Goal: Information Seeking & Learning: Learn about a topic

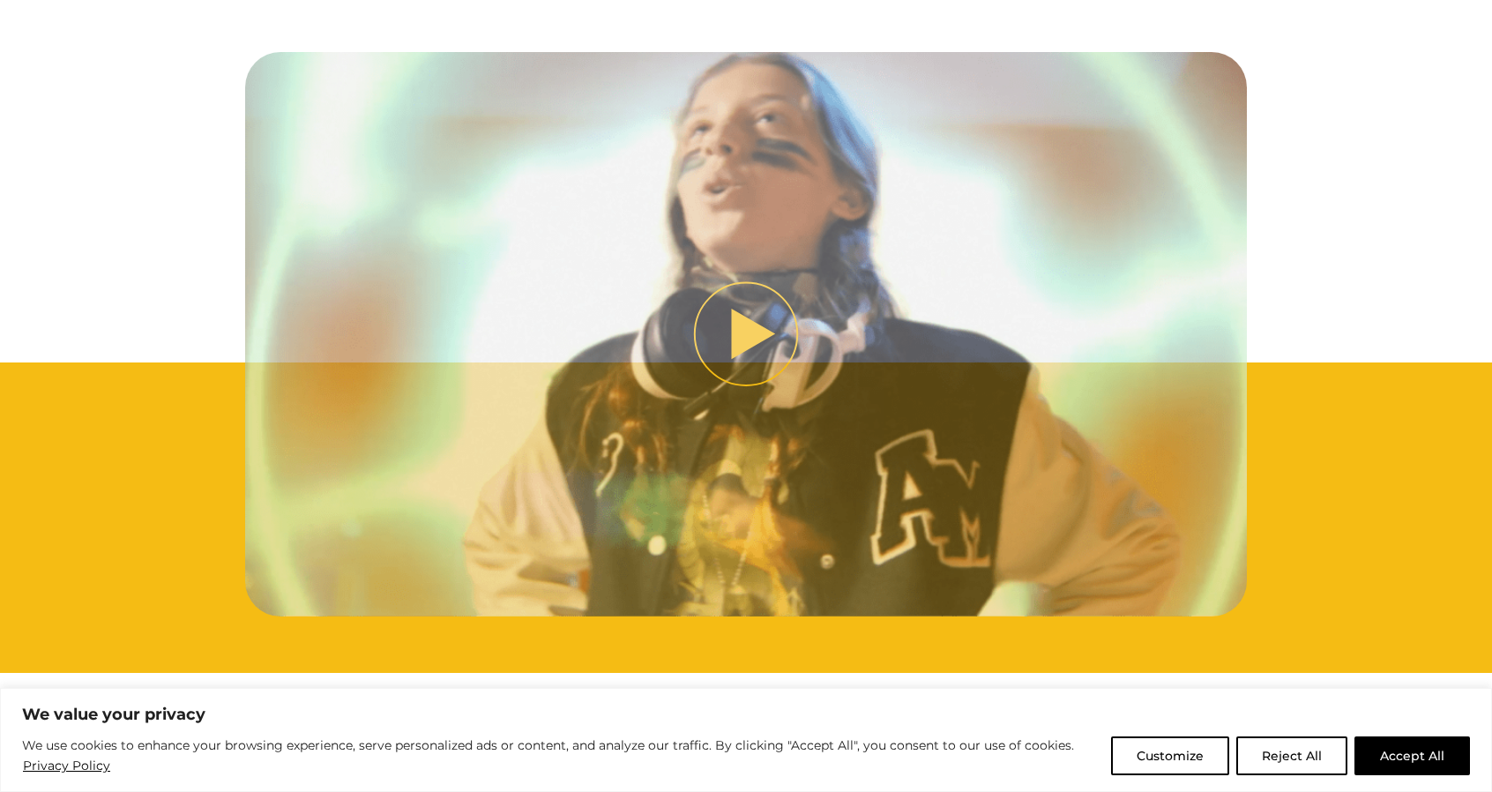
scroll to position [1065, 0]
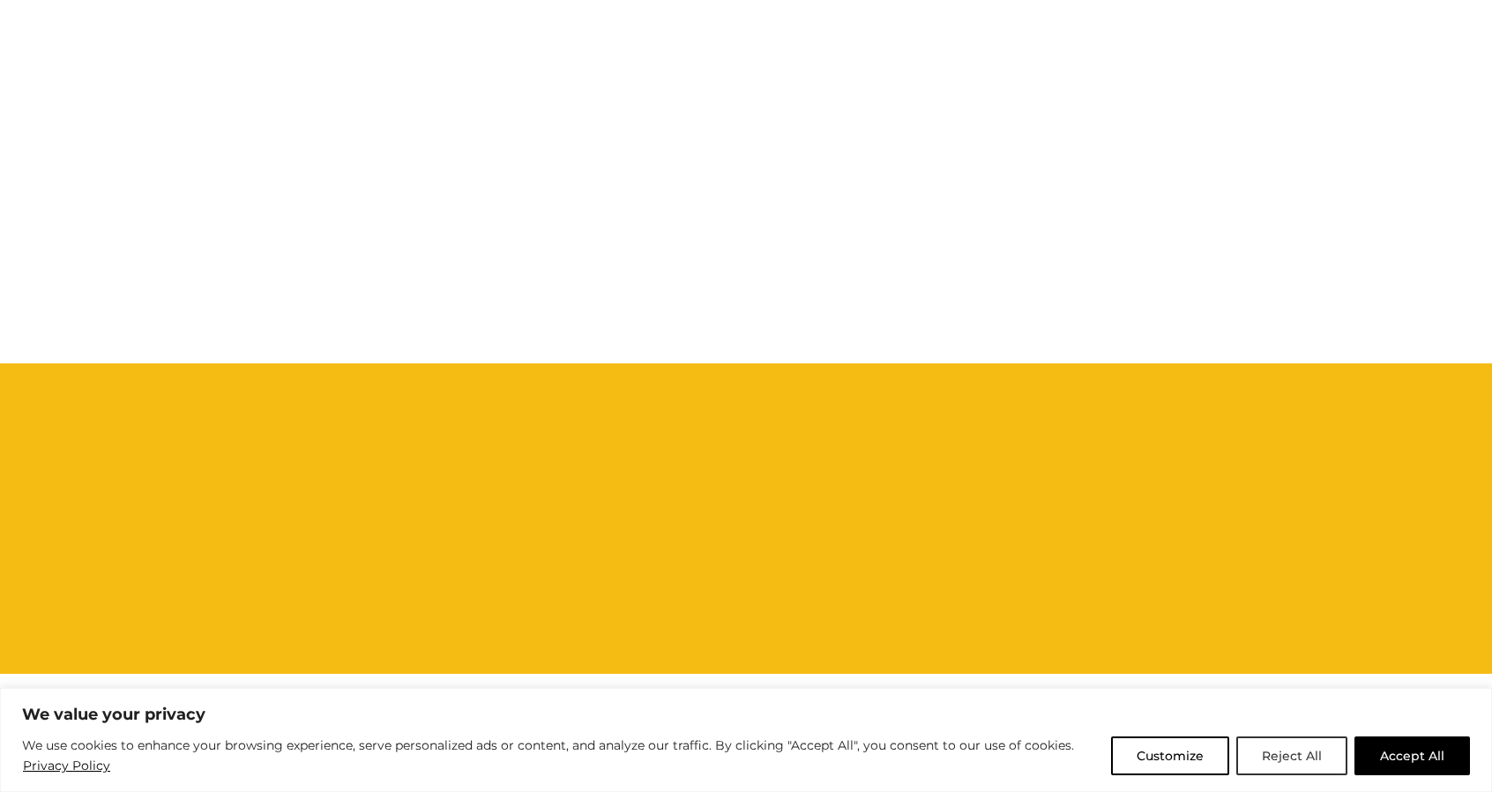
click at [1303, 757] on button "Reject All" at bounding box center [1291, 755] width 111 height 39
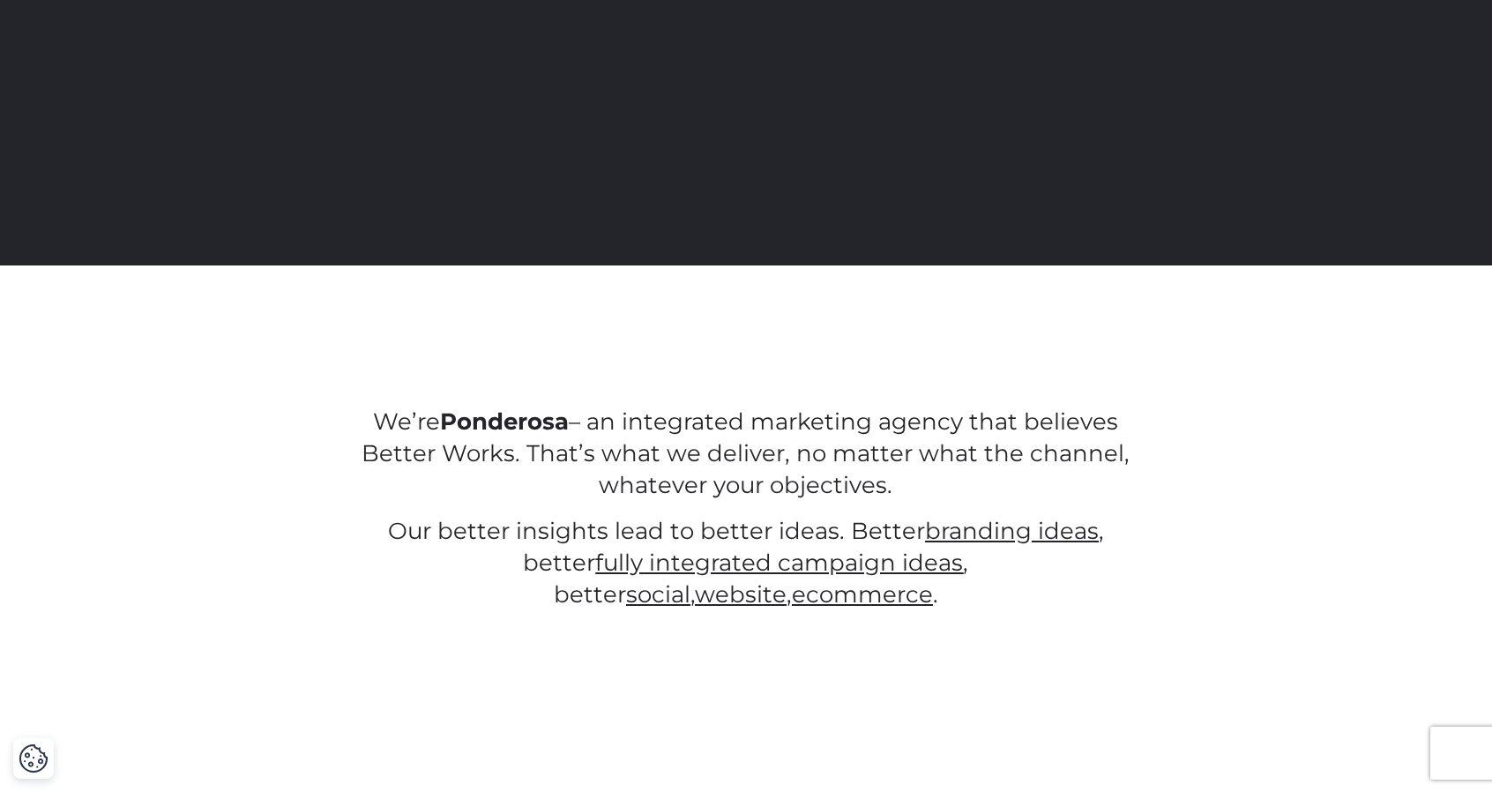
scroll to position [0, 0]
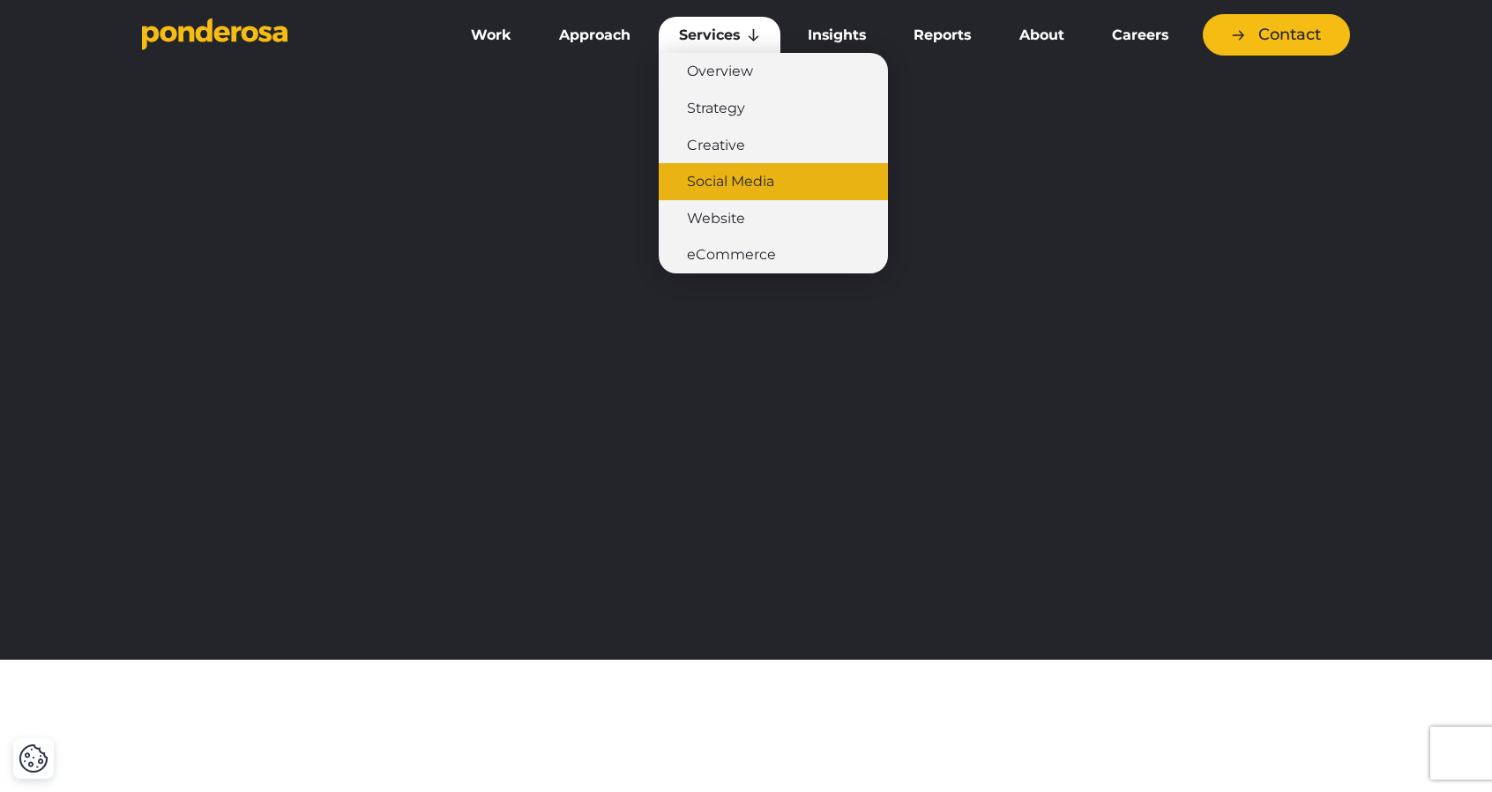
click at [729, 180] on link "Social Media" at bounding box center [773, 181] width 229 height 37
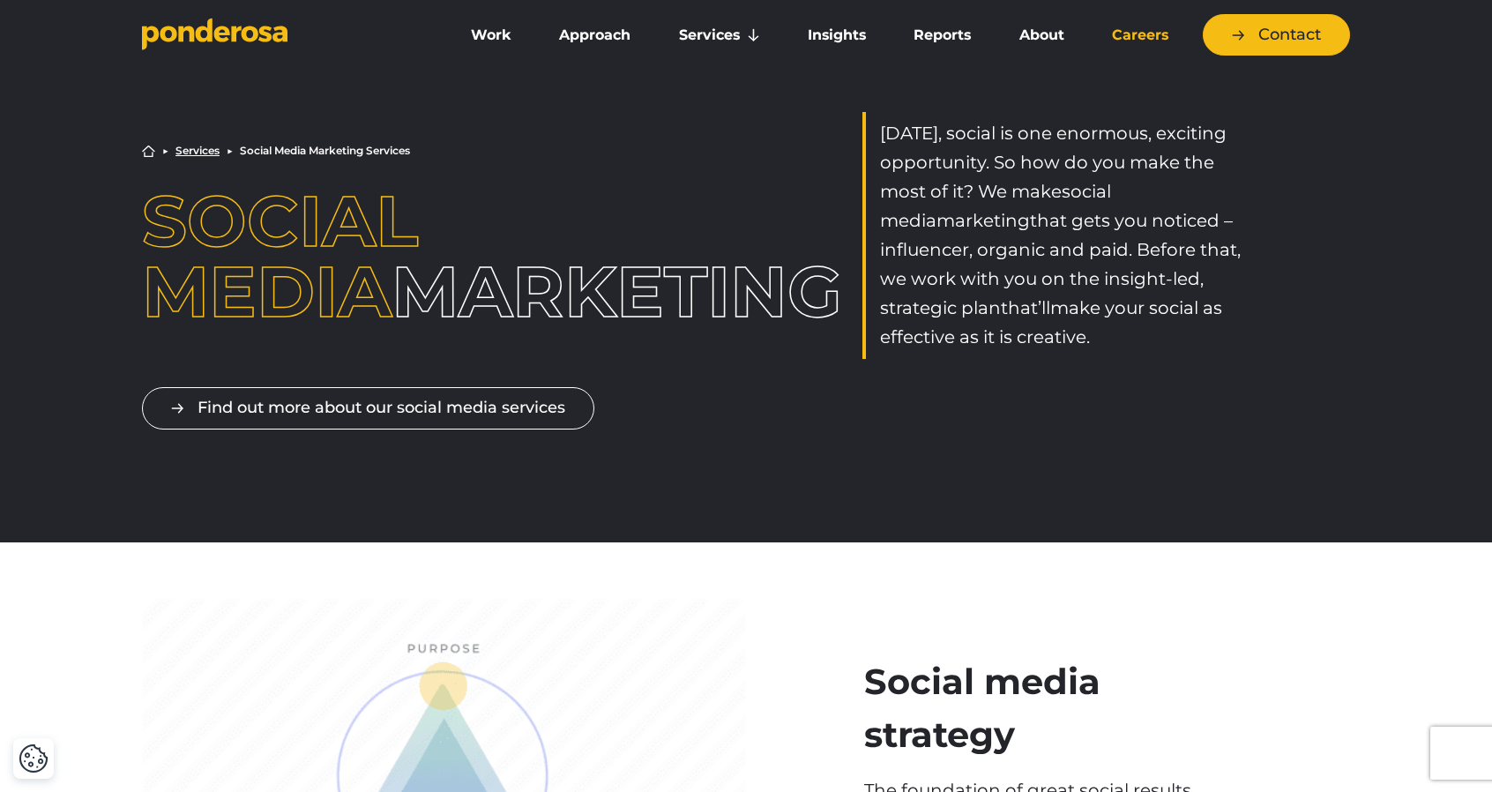
click at [1142, 27] on link "Careers" at bounding box center [1139, 35] width 97 height 37
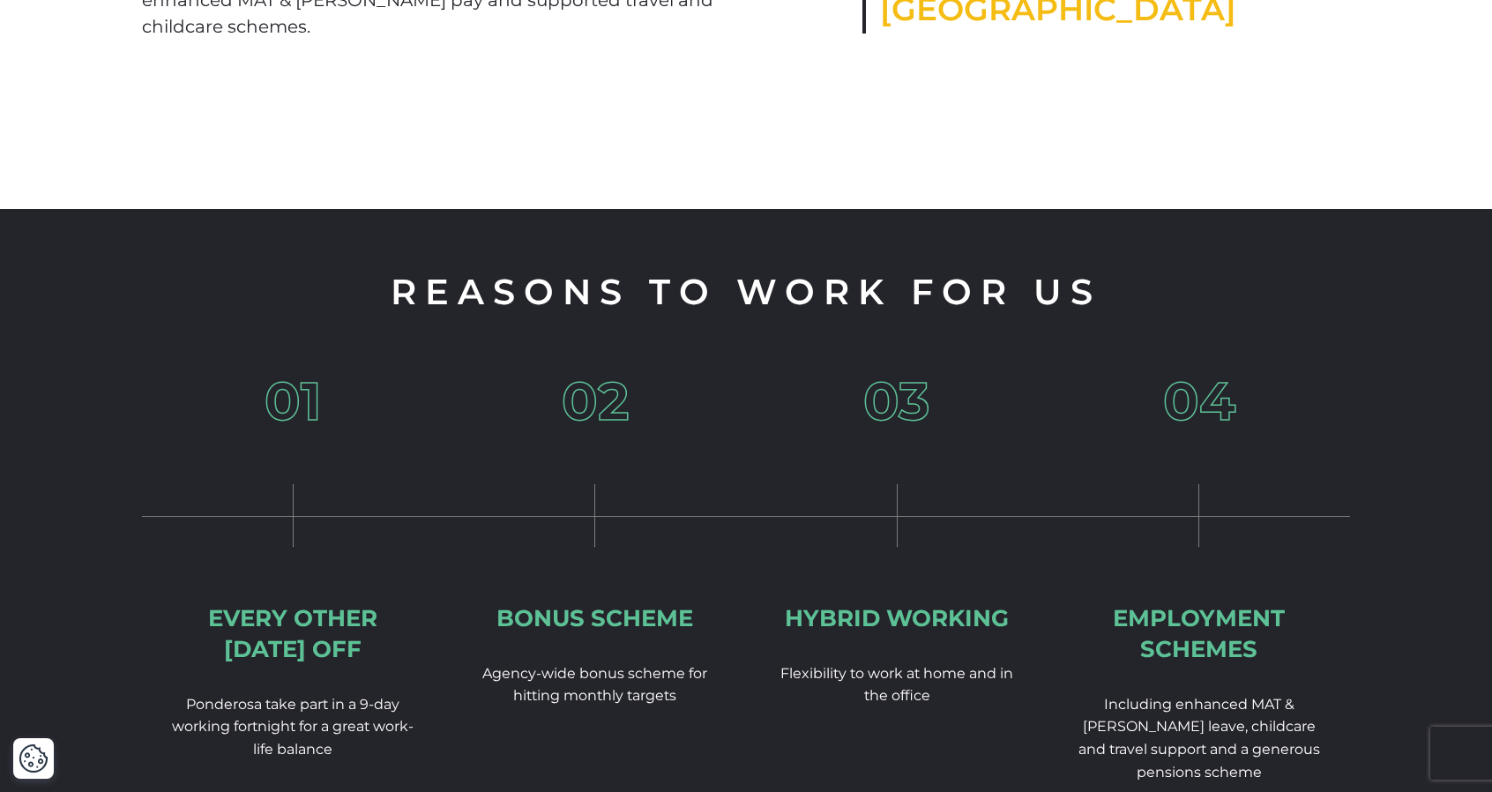
scroll to position [2905, 0]
